Goal: Task Accomplishment & Management: Complete application form

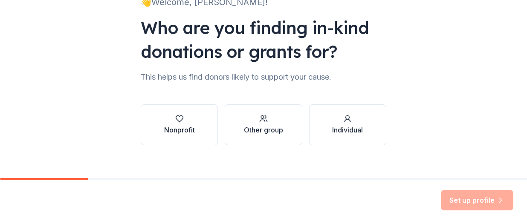
scroll to position [81, 0]
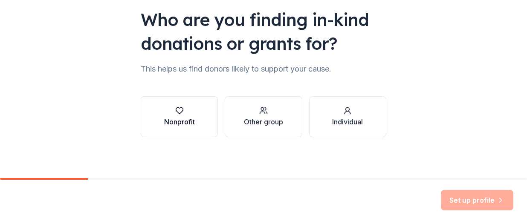
click at [177, 119] on div "Nonprofit" at bounding box center [179, 122] width 31 height 10
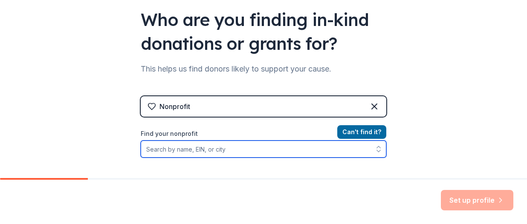
click at [195, 147] on input "Find your nonprofit" at bounding box center [264, 149] width 246 height 17
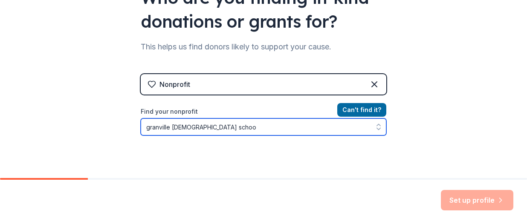
type input "granville lutheran school"
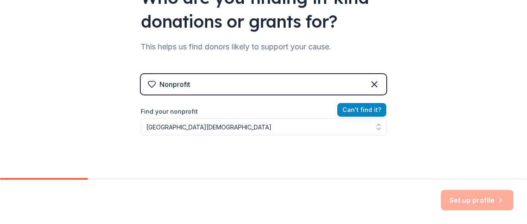
click at [355, 107] on button "Can ' t find it?" at bounding box center [361, 110] width 49 height 14
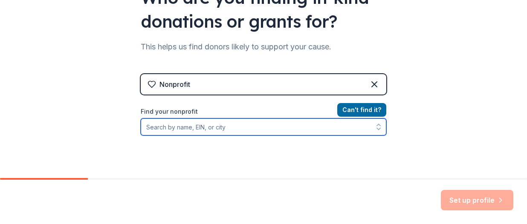
click at [265, 123] on input "Find your nonprofit" at bounding box center [264, 127] width 246 height 17
type input "161616550"
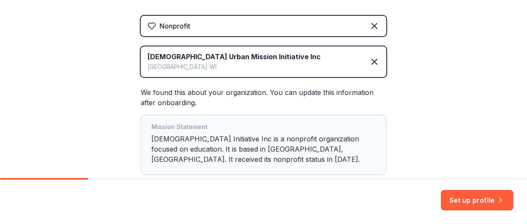
scroll to position [173, 0]
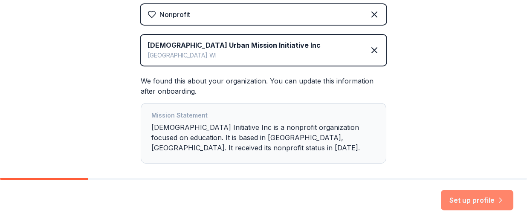
click at [463, 198] on button "Set up profile" at bounding box center [477, 200] width 72 height 20
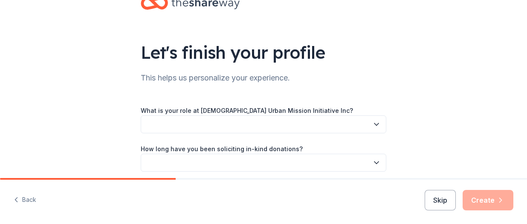
scroll to position [40, 0]
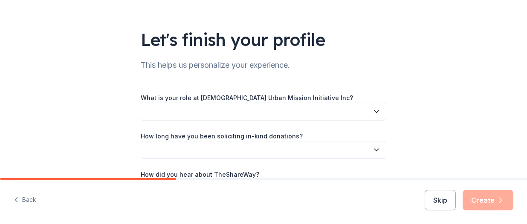
click at [286, 104] on button "button" at bounding box center [264, 112] width 246 height 18
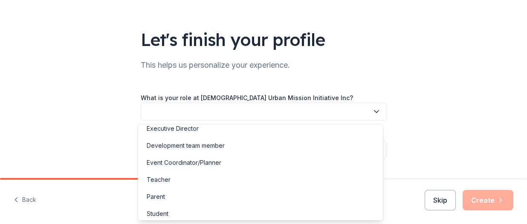
scroll to position [43, 0]
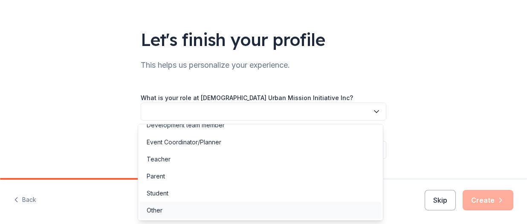
click at [326, 211] on div "Other" at bounding box center [260, 210] width 241 height 17
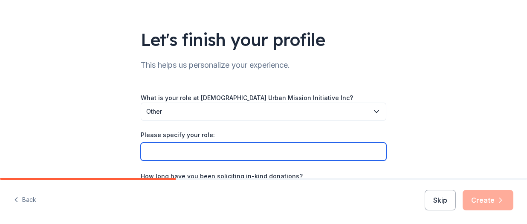
click at [310, 151] on input "Please specify your role:" at bounding box center [264, 152] width 246 height 18
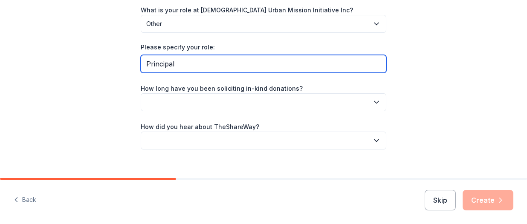
scroll to position [140, 0]
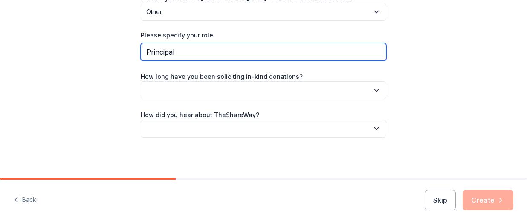
type input "Principal"
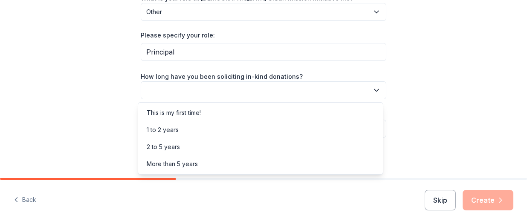
click at [372, 89] on icon "button" at bounding box center [376, 90] width 9 height 9
click at [352, 108] on div "This is my first time!" at bounding box center [260, 112] width 241 height 17
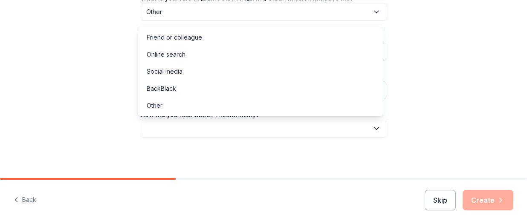
click at [350, 129] on button "button" at bounding box center [264, 129] width 246 height 18
click at [327, 57] on div "Online search" at bounding box center [260, 54] width 241 height 17
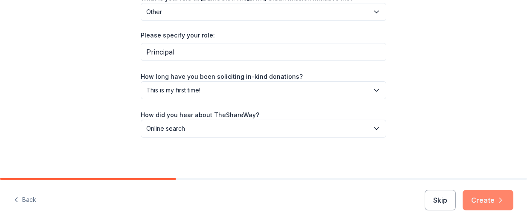
click at [477, 199] on button "Create" at bounding box center [488, 200] width 51 height 20
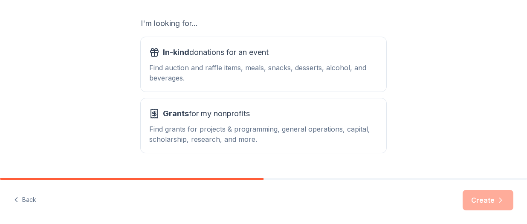
scroll to position [147, 0]
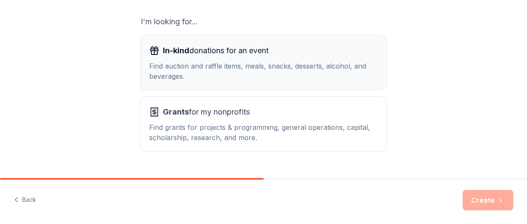
click at [299, 60] on div "In-kind donations for an event Find auction and raffle items, meals, snacks, de…" at bounding box center [263, 63] width 229 height 38
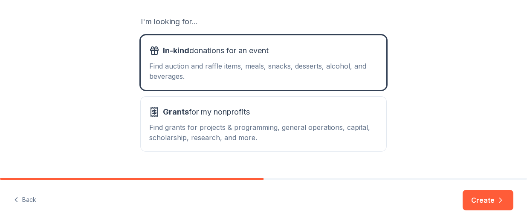
scroll to position [166, 0]
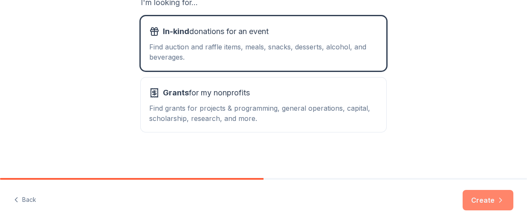
click at [493, 203] on button "Create" at bounding box center [488, 200] width 51 height 20
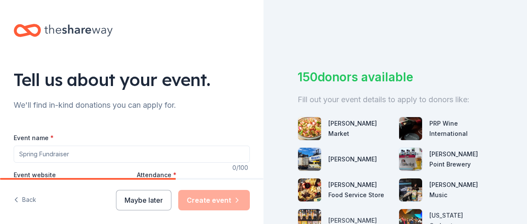
click at [112, 149] on input "Event name *" at bounding box center [132, 154] width 236 height 17
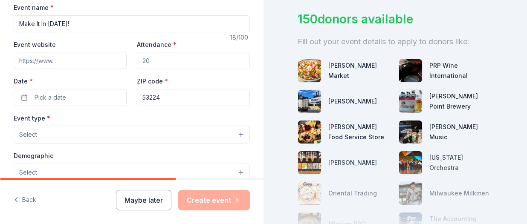
scroll to position [151, 0]
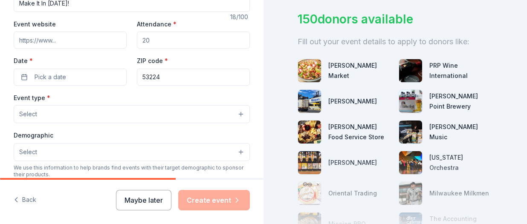
type input "Make It In [DATE]!"
click at [167, 37] on input "Attendance *" at bounding box center [193, 40] width 113 height 17
type input "260"
click at [71, 75] on button "Pick a date" at bounding box center [70, 77] width 113 height 17
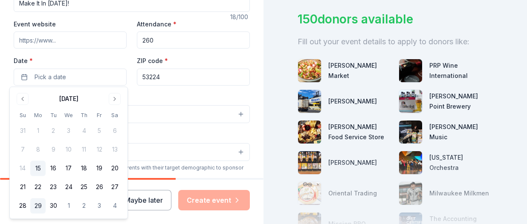
click at [38, 203] on button "29" at bounding box center [37, 206] width 15 height 15
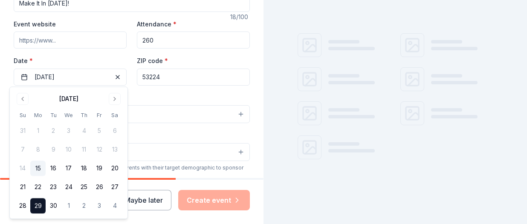
scroll to position [58, 0]
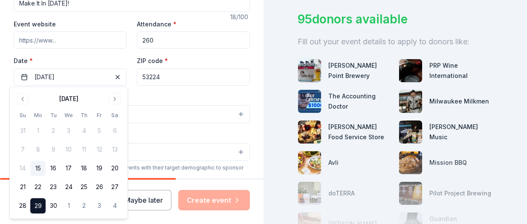
click at [185, 117] on button "Select" at bounding box center [132, 114] width 236 height 18
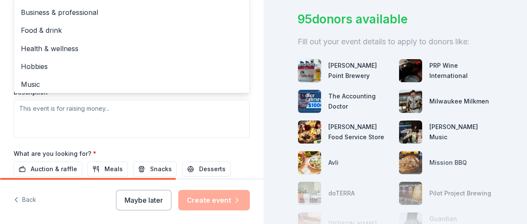
scroll to position [0, 0]
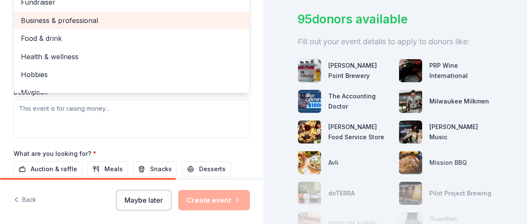
click at [167, 15] on span "Business & professional" at bounding box center [132, 20] width 222 height 11
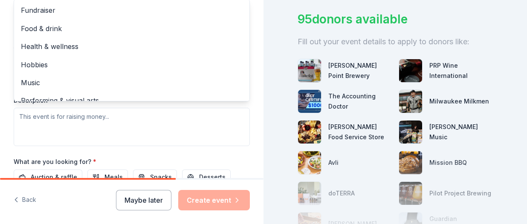
scroll to position [279, 0]
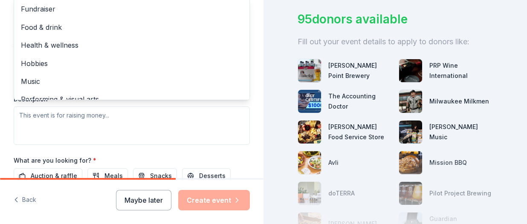
click at [216, 123] on div "Event type * Business & professional Fundraiser Food & drink Health & wellness …" at bounding box center [132, 55] width 236 height 180
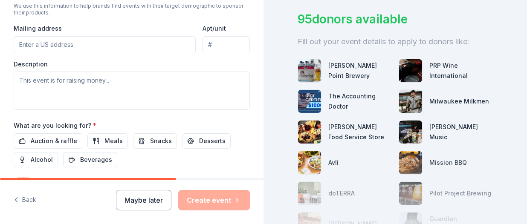
scroll to position [316, 0]
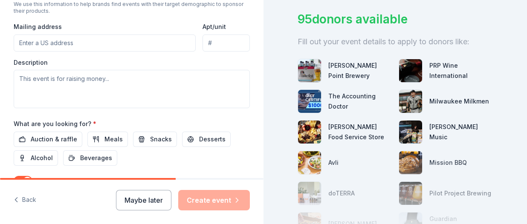
click at [77, 41] on input "Mailing address" at bounding box center [105, 43] width 182 height 17
type input "8242 North Granville Road, Milwaukee, WI, 53224"
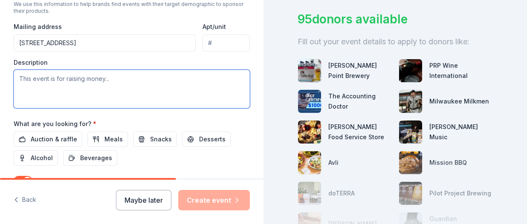
click at [84, 82] on textarea at bounding box center [132, 89] width 236 height 38
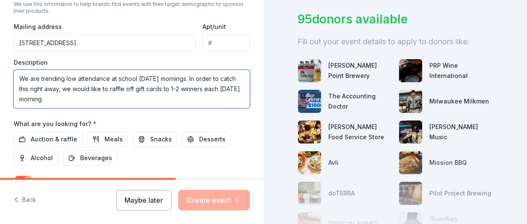
click at [179, 86] on textarea "We are trending low attendance at school on Monday mornings. In order to catch …" at bounding box center [132, 89] width 236 height 38
click at [149, 98] on textarea "We are trending low attendance at school on Monday mornings. In order to catch …" at bounding box center [132, 89] width 236 height 38
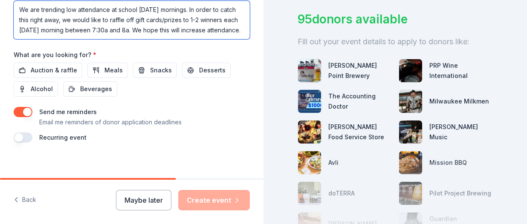
scroll to position [388, 0]
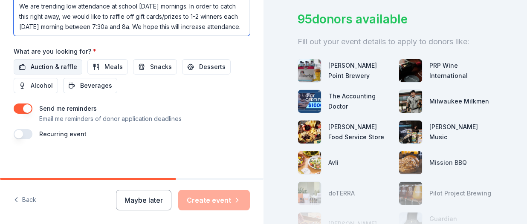
type textarea "We are trending low attendance at school [DATE] mornings. In order to catch thi…"
click at [40, 64] on span "Auction & raffle" at bounding box center [54, 67] width 46 height 10
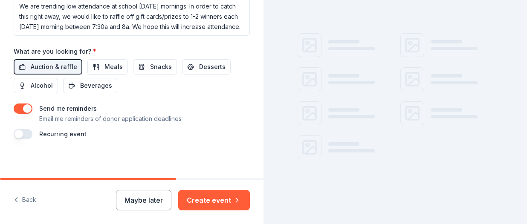
scroll to position [58, 0]
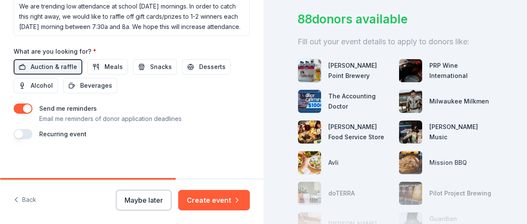
click at [25, 107] on button "button" at bounding box center [23, 109] width 19 height 10
click at [106, 64] on span "Meals" at bounding box center [113, 67] width 18 height 10
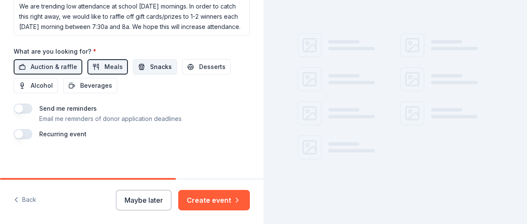
click at [150, 64] on span "Snacks" at bounding box center [161, 67] width 22 height 10
click at [201, 64] on span "Desserts" at bounding box center [212, 67] width 26 height 10
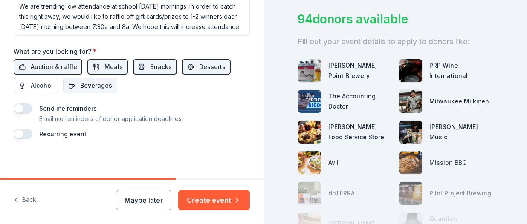
click at [93, 81] on span "Beverages" at bounding box center [96, 86] width 32 height 10
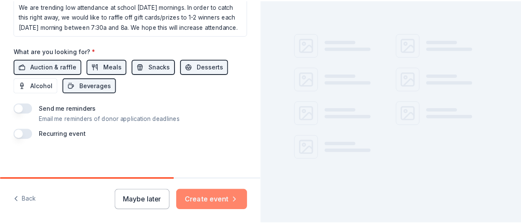
scroll to position [58, 0]
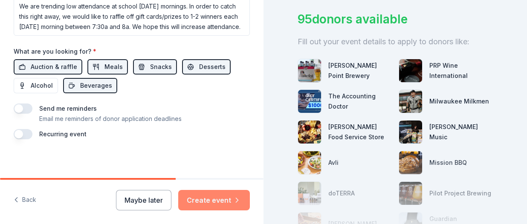
click at [203, 205] on button "Create event" at bounding box center [214, 200] width 72 height 20
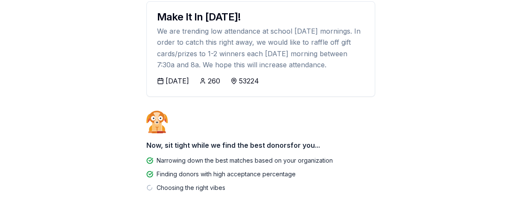
scroll to position [136, 0]
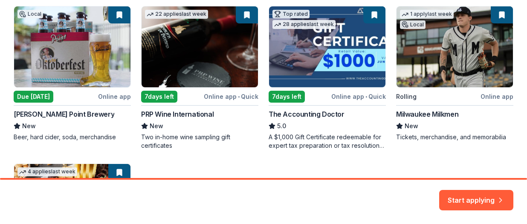
scroll to position [170, 0]
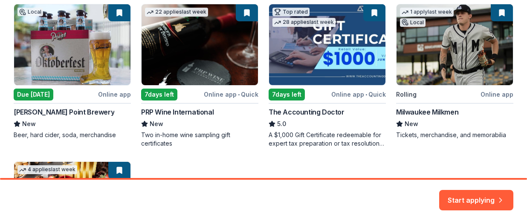
click at [518, 69] on div "Here are your top matches. They're saved to help you start applying right away.…" at bounding box center [263, 84] width 527 height 508
drag, startPoint x: 518, startPoint y: 69, endPoint x: 517, endPoint y: 74, distance: 4.9
click at [517, 74] on div "Here are your top matches. They're saved to help you start applying right away.…" at bounding box center [263, 84] width 527 height 508
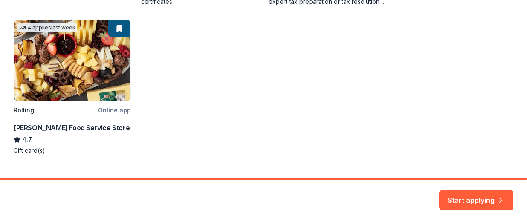
scroll to position [313, 0]
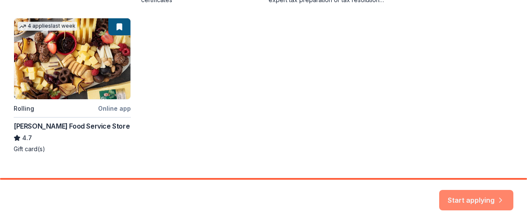
click at [466, 193] on button "Start applying" at bounding box center [476, 195] width 74 height 20
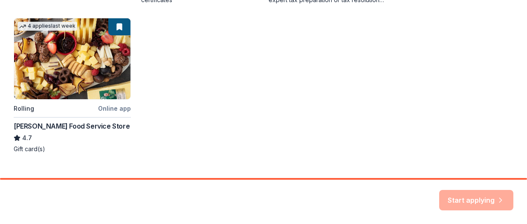
click at [501, 195] on div "Start applying" at bounding box center [476, 200] width 74 height 20
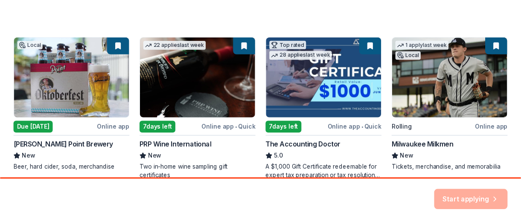
scroll to position [90, 0]
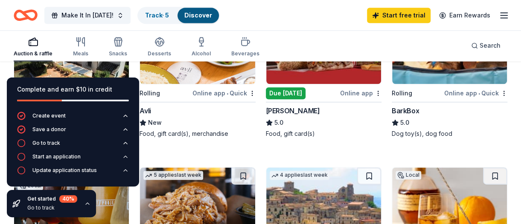
scroll to position [492, 0]
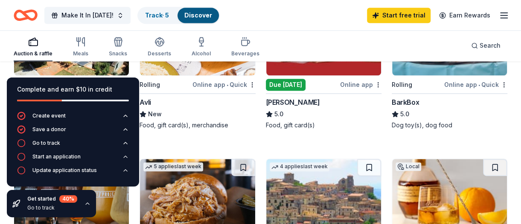
click at [371, 82] on div "Online app" at bounding box center [360, 84] width 41 height 11
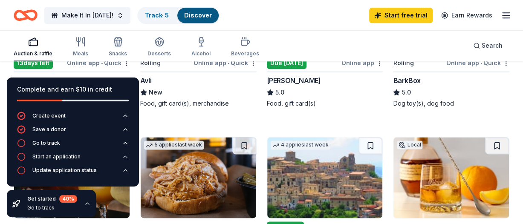
scroll to position [541, 0]
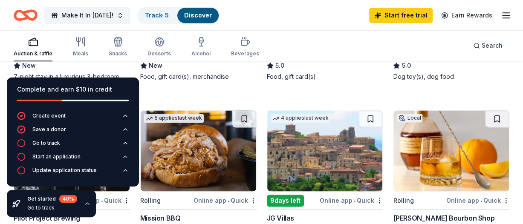
click at [211, 202] on div "Online app • Quick" at bounding box center [225, 200] width 63 height 11
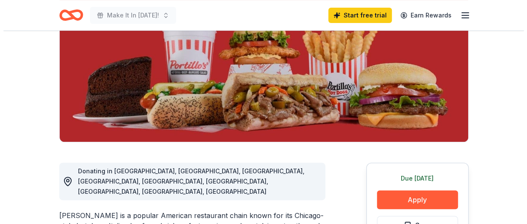
scroll to position [215, 0]
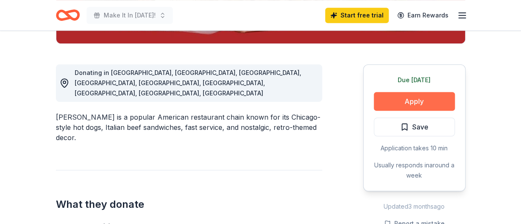
click at [432, 95] on button "Apply" at bounding box center [413, 101] width 81 height 19
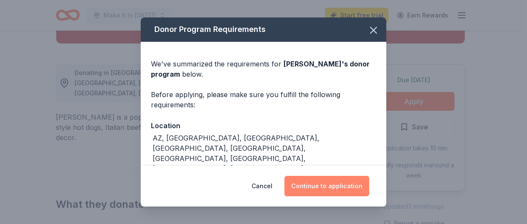
click at [353, 185] on button "Continue to application" at bounding box center [326, 186] width 85 height 20
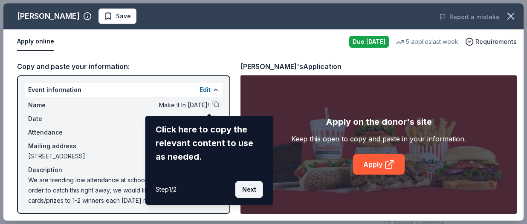
click at [246, 189] on button "Next" at bounding box center [249, 189] width 28 height 17
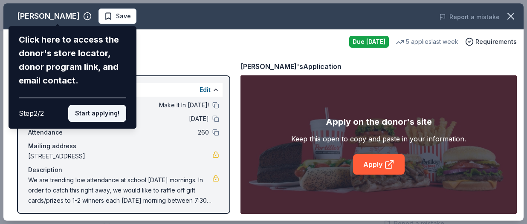
click at [119, 113] on button "Start applying!" at bounding box center [97, 113] width 58 height 17
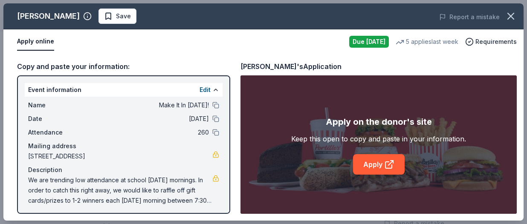
click at [224, 156] on div "[PERSON_NAME] Save Report a mistake Apply online Due [DATE] 5 applies last week…" at bounding box center [263, 111] width 520 height 217
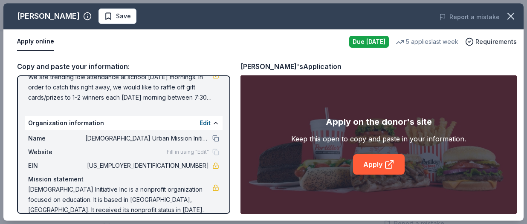
scroll to position [116, 0]
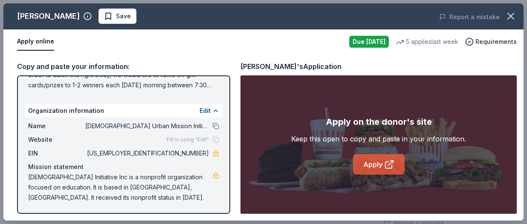
click at [370, 165] on link "Apply" at bounding box center [379, 164] width 52 height 20
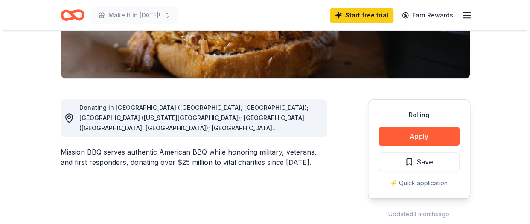
scroll to position [182, 0]
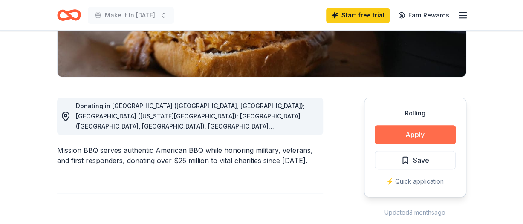
click at [438, 138] on button "Apply" at bounding box center [415, 134] width 81 height 19
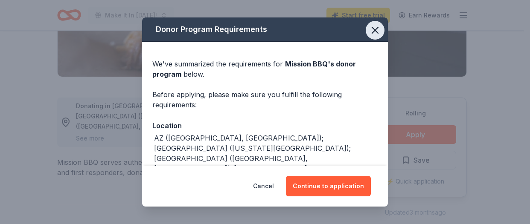
click at [372, 28] on icon "button" at bounding box center [375, 30] width 6 height 6
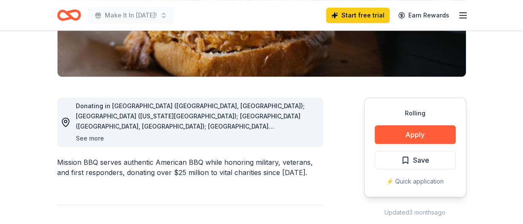
click at [83, 139] on button "See more" at bounding box center [90, 138] width 28 height 10
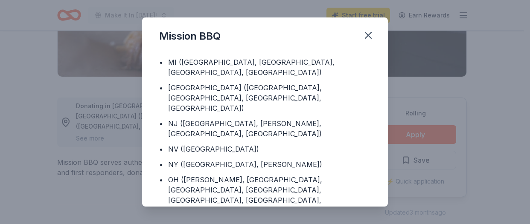
scroll to position [237, 0]
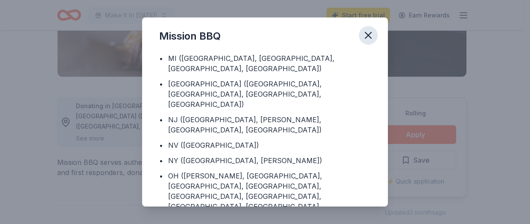
click at [369, 32] on icon "button" at bounding box center [368, 35] width 12 height 12
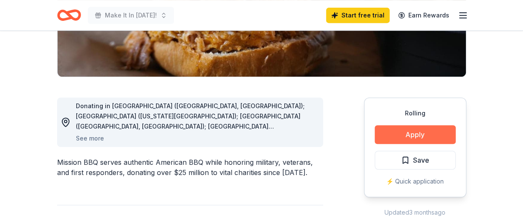
click at [391, 127] on button "Apply" at bounding box center [415, 134] width 81 height 19
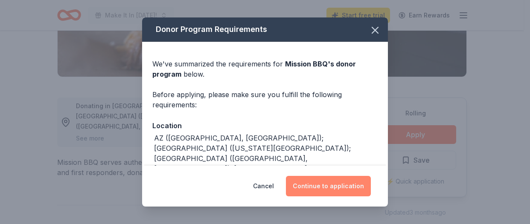
click at [345, 190] on button "Continue to application" at bounding box center [328, 186] width 85 height 20
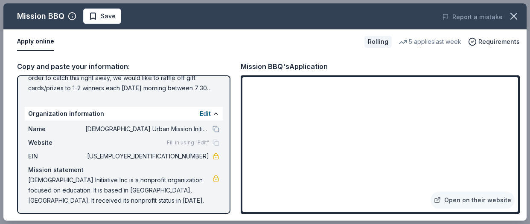
scroll to position [116, 0]
